Goal: Information Seeking & Learning: Learn about a topic

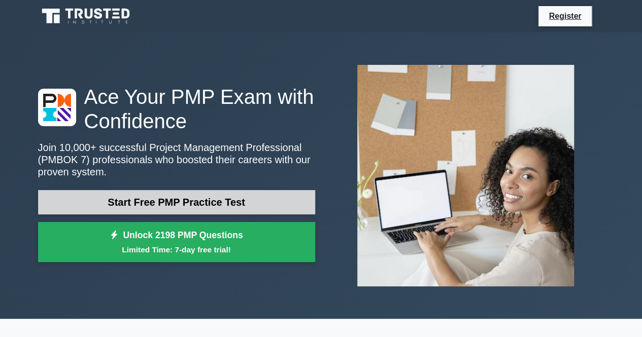
click at [214, 206] on link "Start Free PMP Practice Test" at bounding box center [176, 202] width 277 height 24
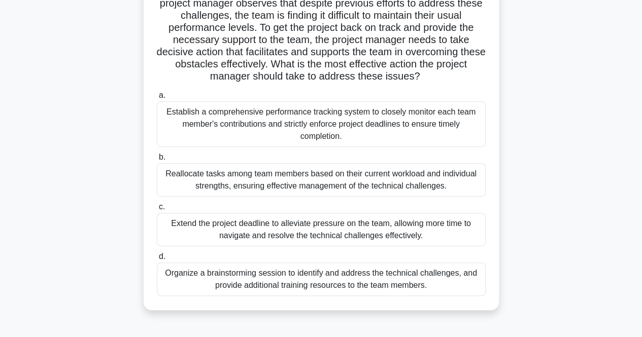
scroll to position [152, 0]
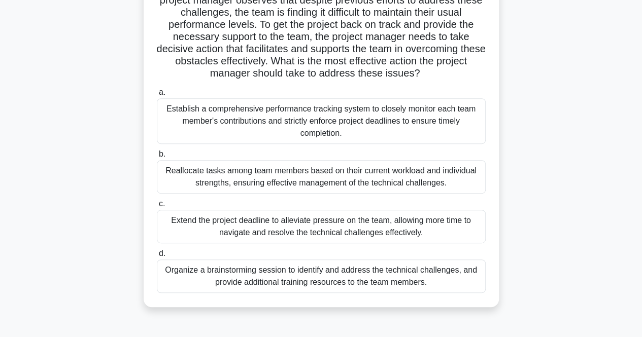
click at [310, 127] on div "Establish a comprehensive performance tracking system to closely monitor each t…" at bounding box center [321, 121] width 329 height 46
click at [157, 96] on input "a. Establish a comprehensive performance tracking system to closely monitor eac…" at bounding box center [157, 92] width 0 height 7
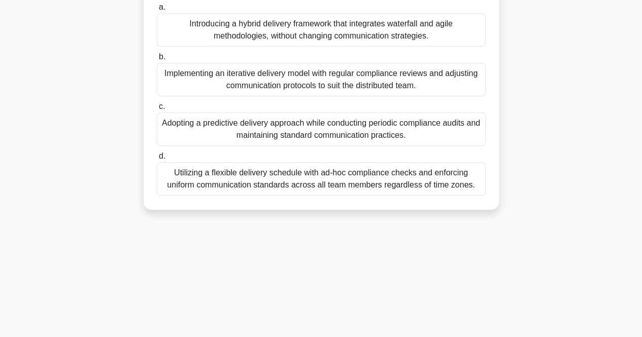
click at [265, 134] on div "Adopting a predictive delivery approach while conducting periodic compliance au…" at bounding box center [321, 129] width 329 height 33
click at [157, 110] on input "c. Adopting a predictive delivery approach while conducting periodic compliance…" at bounding box center [157, 106] width 0 height 7
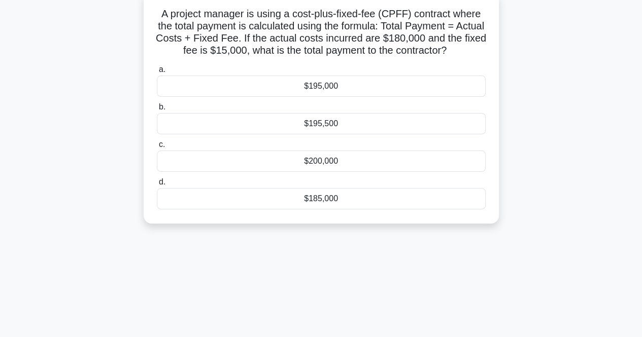
scroll to position [0, 0]
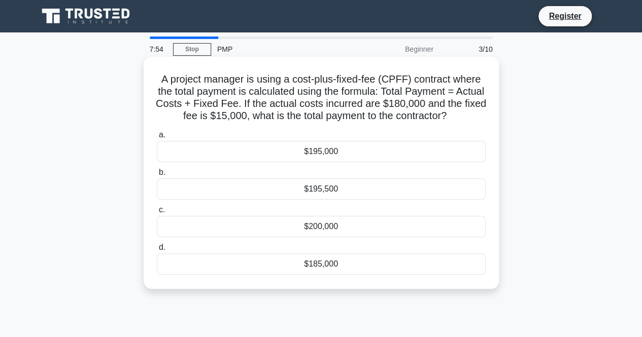
click at [305, 147] on div "$195,000" at bounding box center [321, 151] width 329 height 21
click at [157, 138] on input "a. $195,000" at bounding box center [157, 135] width 0 height 7
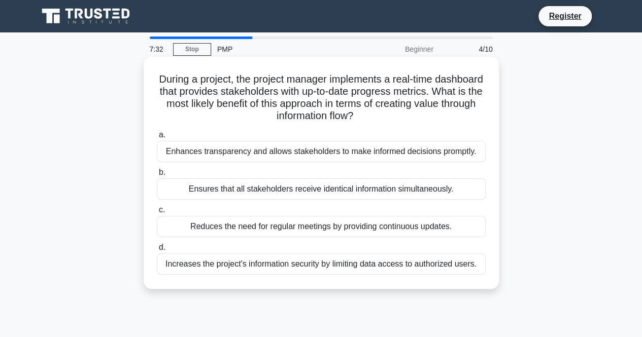
click at [300, 158] on div "Enhances transparency and allows stakeholders to make informed decisions prompt…" at bounding box center [321, 151] width 329 height 21
click at [157, 138] on input "a. Enhances transparency and allows stakeholders to make informed decisions pro…" at bounding box center [157, 135] width 0 height 7
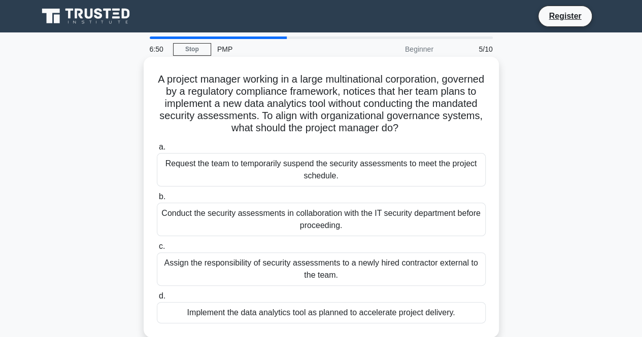
click at [272, 226] on div "Conduct the security assessments in collaboration with the IT security departme…" at bounding box center [321, 219] width 329 height 33
click at [157, 200] on input "b. Conduct the security assessments in collaboration with the IT security depar…" at bounding box center [157, 197] width 0 height 7
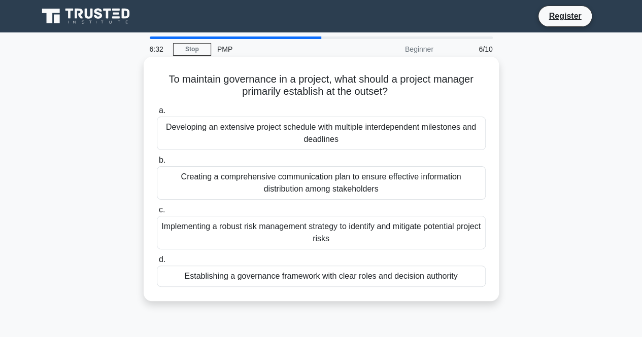
click at [238, 183] on div "Creating a comprehensive communication plan to ensure effective information dis…" at bounding box center [321, 182] width 329 height 33
click at [157, 164] on input "b. Creating a comprehensive communication plan to ensure effective information …" at bounding box center [157, 160] width 0 height 7
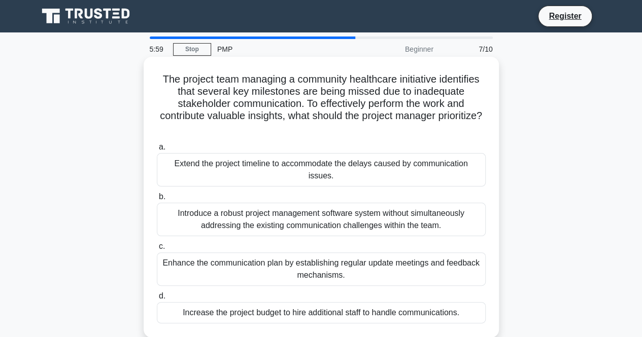
click at [258, 255] on div "Enhance the communication plan by establishing regular update meetings and feed…" at bounding box center [321, 269] width 329 height 33
click at [157, 250] on input "c. Enhance the communication plan by establishing regular update meetings and f…" at bounding box center [157, 246] width 0 height 7
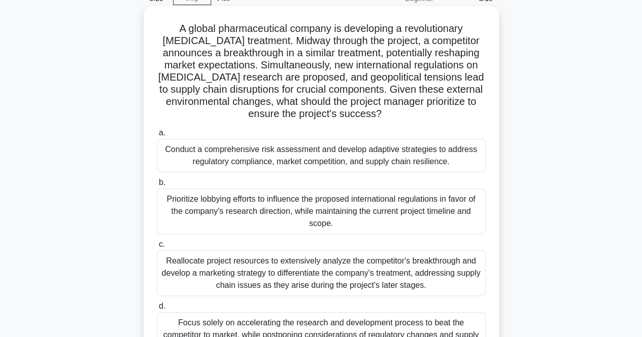
scroll to position [101, 0]
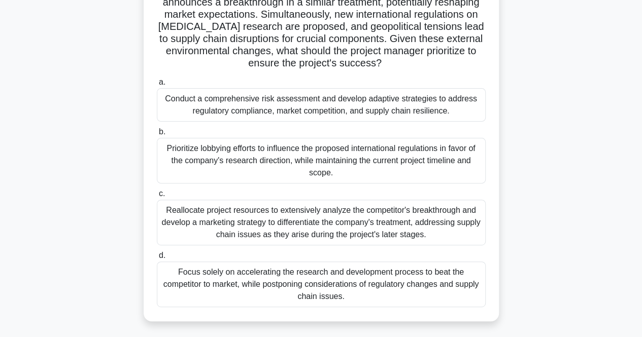
click at [229, 236] on div "Reallocate project resources to extensively analyze the competitor's breakthrou…" at bounding box center [321, 223] width 329 height 46
click at [157, 197] on input "c. Reallocate project resources to extensively analyze the competitor's breakth…" at bounding box center [157, 194] width 0 height 7
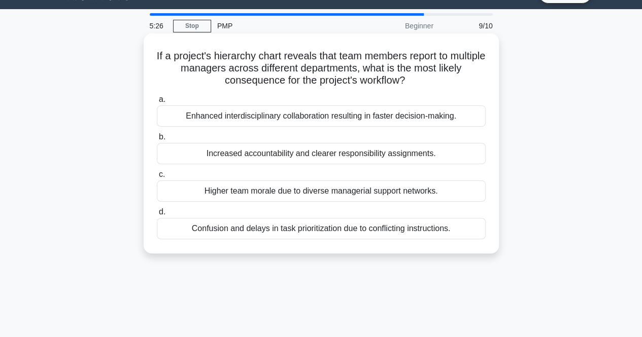
scroll to position [0, 0]
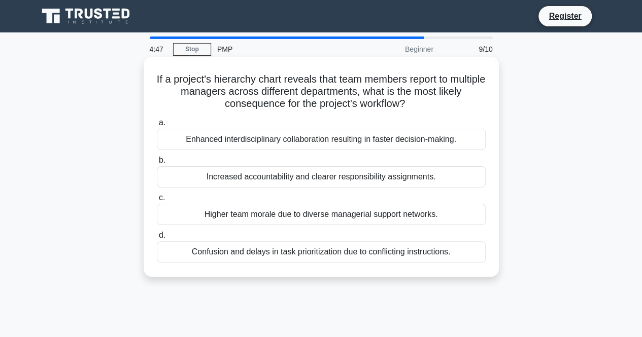
click at [244, 251] on div "Confusion and delays in task prioritization due to conflicting instructions." at bounding box center [321, 251] width 329 height 21
click at [157, 239] on input "d. Confusion and delays in task prioritization due to conflicting instructions." at bounding box center [157, 235] width 0 height 7
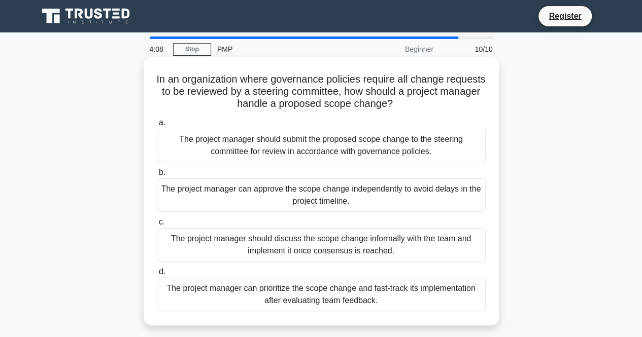
click at [279, 153] on div "The project manager should submit the proposed scope change to the steering com…" at bounding box center [321, 145] width 329 height 33
click at [157, 126] on input "a. The project manager should submit the proposed scope change to the steering …" at bounding box center [157, 123] width 0 height 7
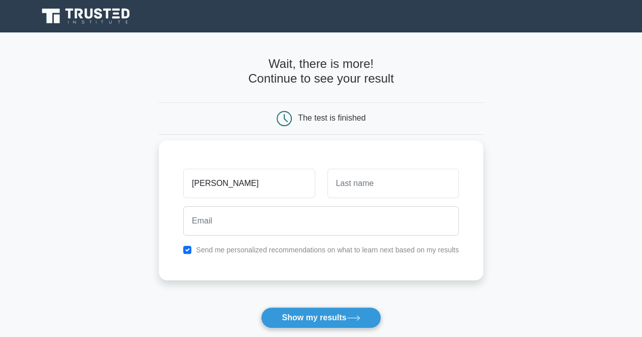
type input "[PERSON_NAME]"
click at [352, 189] on input "text" at bounding box center [392, 183] width 131 height 29
type input "Roslan"
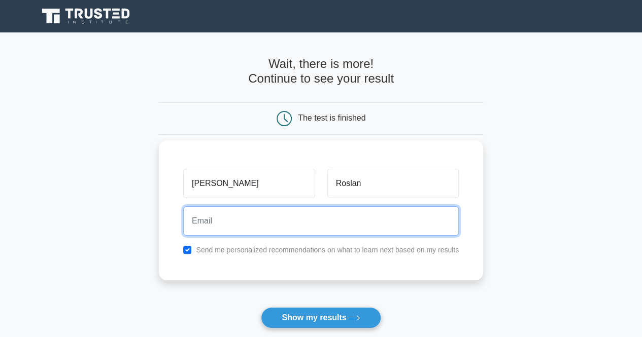
click at [278, 225] on input "email" at bounding box center [320, 220] width 275 height 29
type input "[EMAIL_ADDRESS][DOMAIN_NAME]"
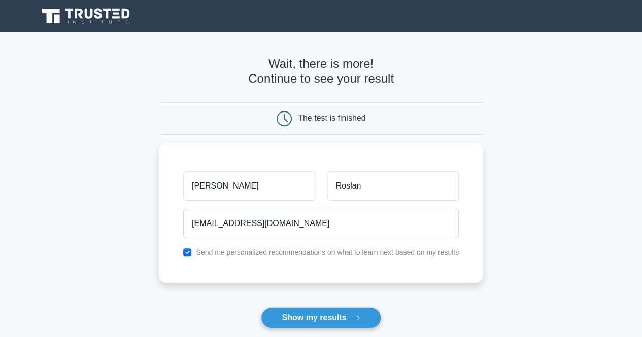
click at [299, 319] on button "Show my results" at bounding box center [321, 317] width 120 height 21
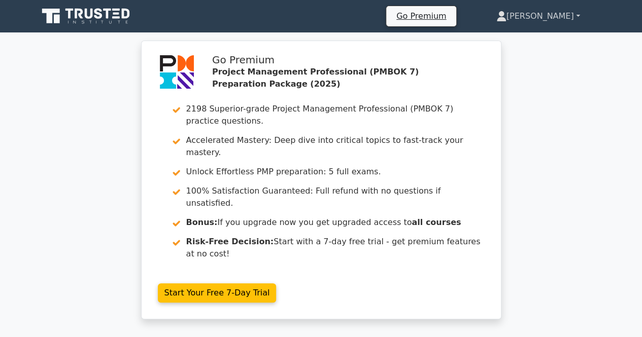
click at [575, 16] on link "[PERSON_NAME]" at bounding box center [538, 16] width 132 height 20
click at [534, 39] on link "Profile" at bounding box center [512, 40] width 80 height 16
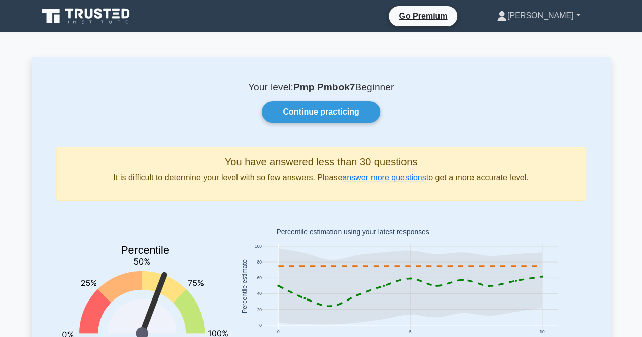
click at [568, 9] on link "[PERSON_NAME]" at bounding box center [538, 16] width 132 height 20
